Goal: Transaction & Acquisition: Purchase product/service

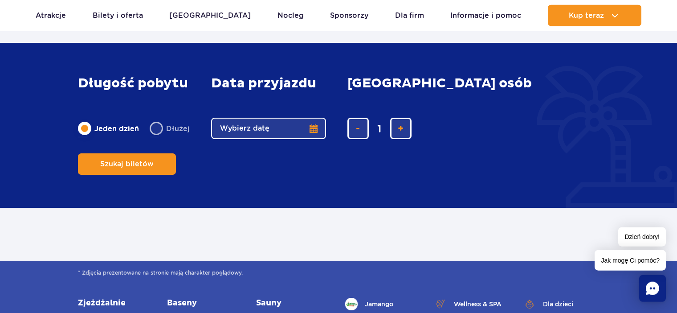
scroll to position [173, 0]
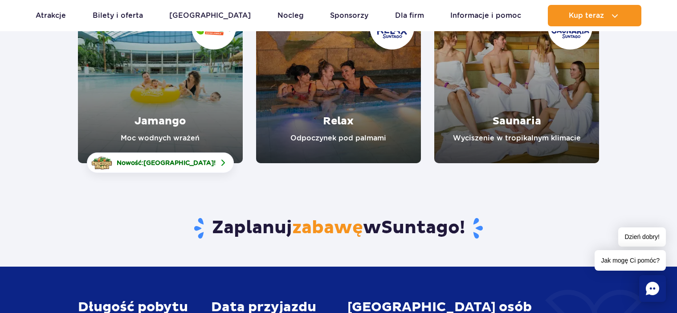
click at [171, 103] on link "Jamango" at bounding box center [160, 80] width 165 height 165
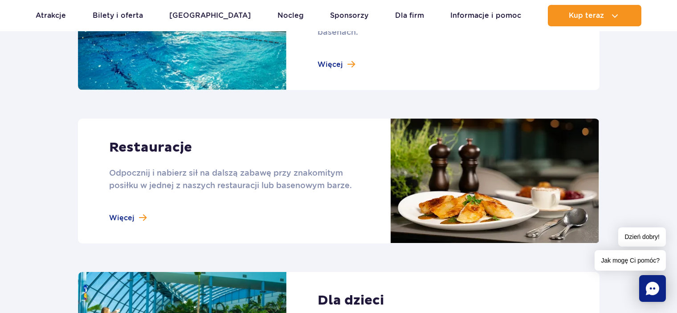
scroll to position [808, 0]
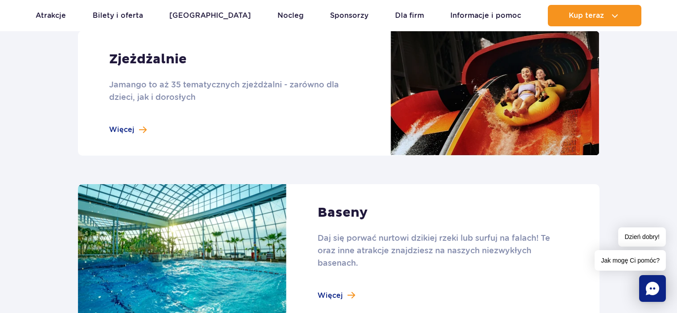
click at [146, 155] on link at bounding box center [338, 93] width 521 height 125
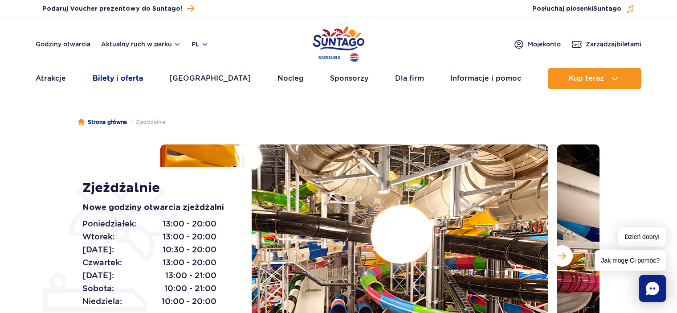
click at [130, 76] on link "Bilety i oferta" at bounding box center [118, 78] width 50 height 21
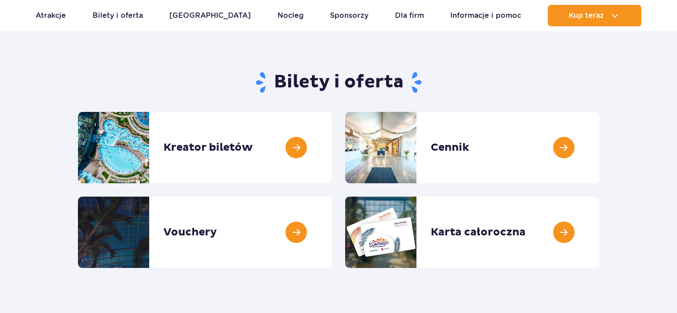
scroll to position [57, 0]
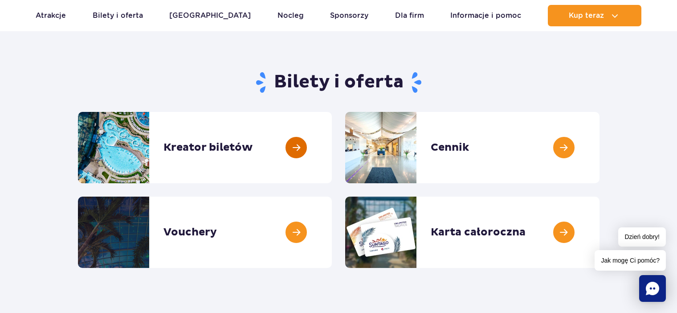
click at [332, 151] on link at bounding box center [332, 147] width 0 height 71
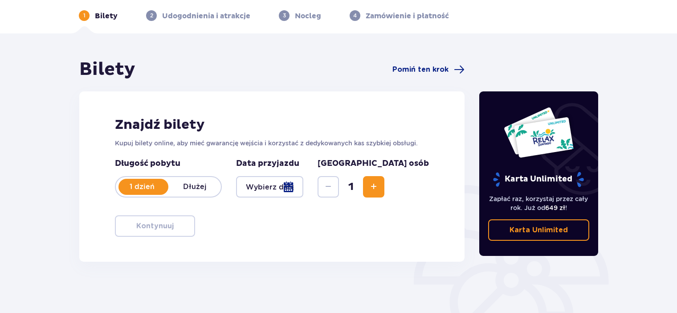
scroll to position [57, 0]
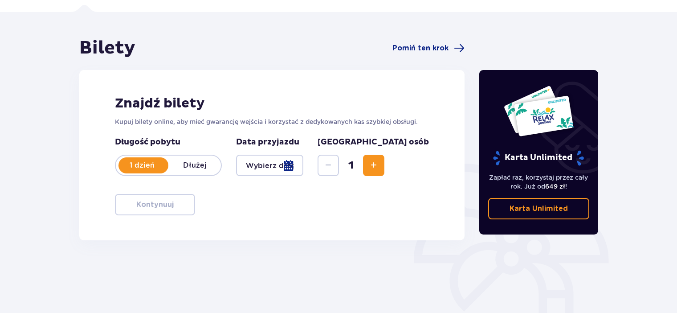
click at [303, 176] on div at bounding box center [269, 165] width 67 height 21
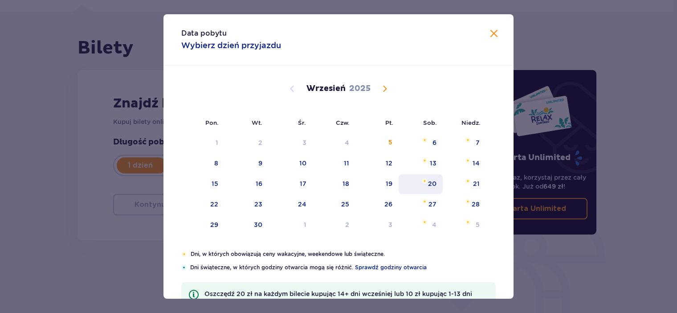
click at [431, 187] on div "20" at bounding box center [432, 183] width 8 height 9
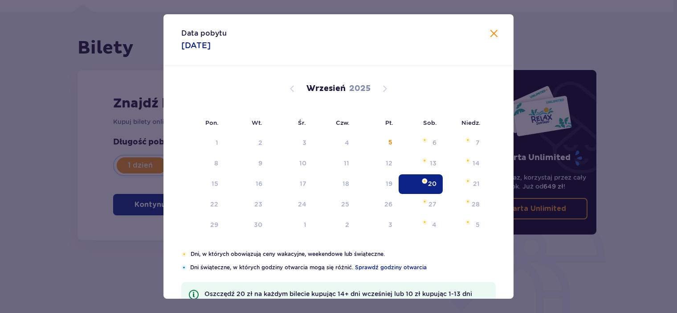
type input "20.09.25"
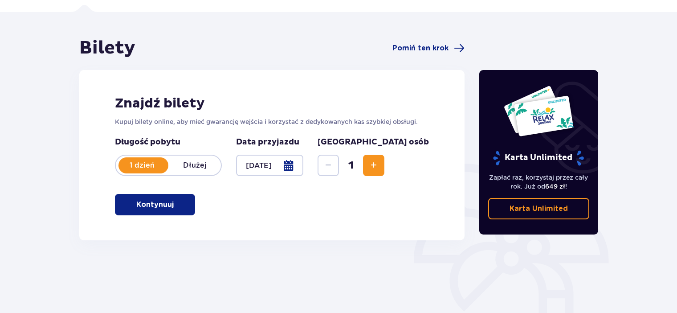
click at [187, 215] on button "Kontynuuj" at bounding box center [155, 204] width 80 height 21
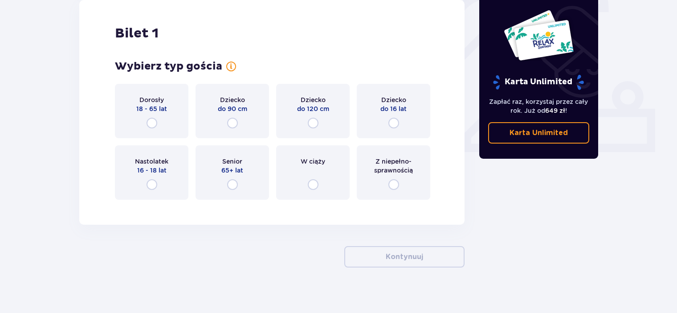
scroll to position [313, 0]
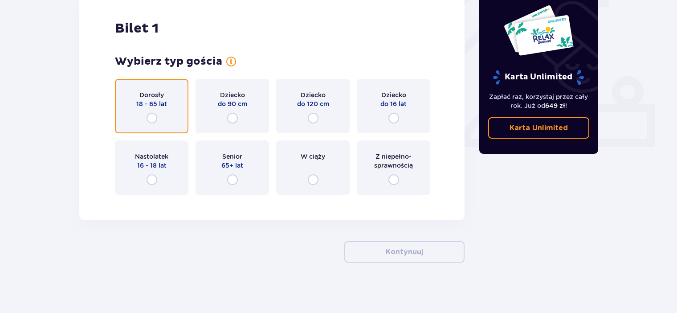
drag, startPoint x: 155, startPoint y: 134, endPoint x: 173, endPoint y: 146, distance: 22.2
click at [155, 123] on input "radio" at bounding box center [151, 118] width 11 height 11
radio input "true"
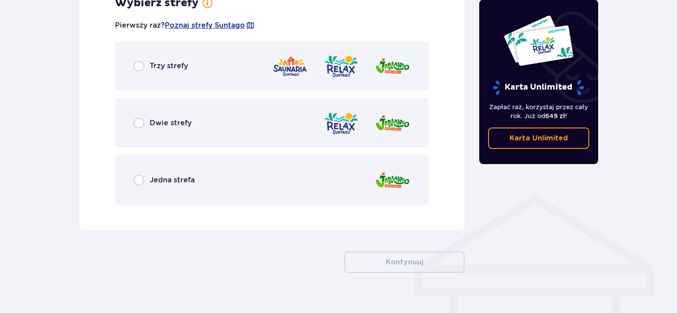
scroll to position [533, 0]
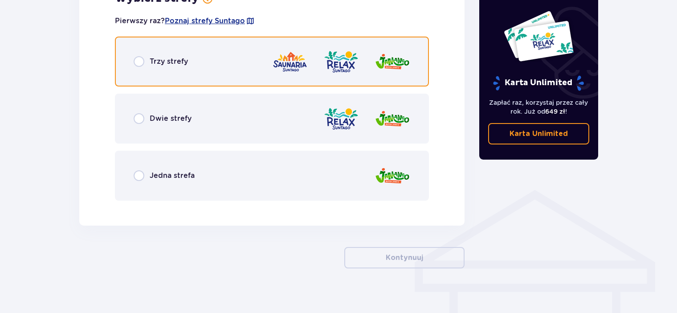
click at [142, 67] on input "radio" at bounding box center [139, 61] width 11 height 11
radio input "true"
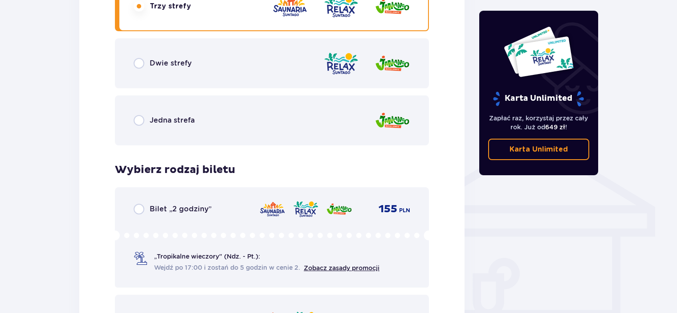
scroll to position [358, 0]
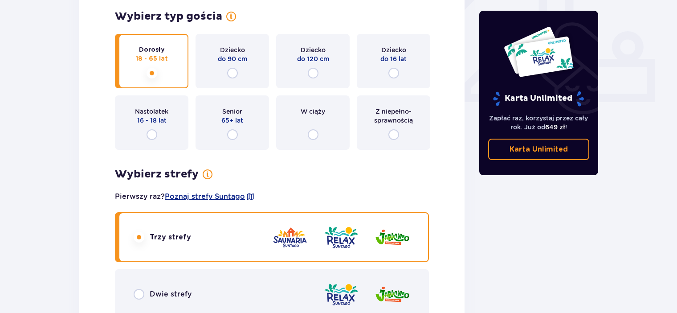
click at [244, 131] on div "Senior 65+ lat" at bounding box center [231, 122] width 73 height 54
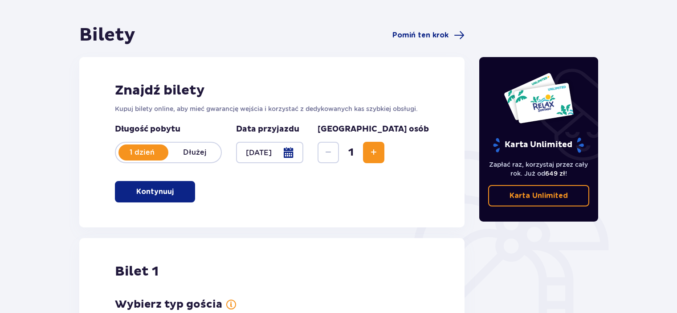
scroll to position [0, 0]
